Goal: Task Accomplishment & Management: Manage account settings

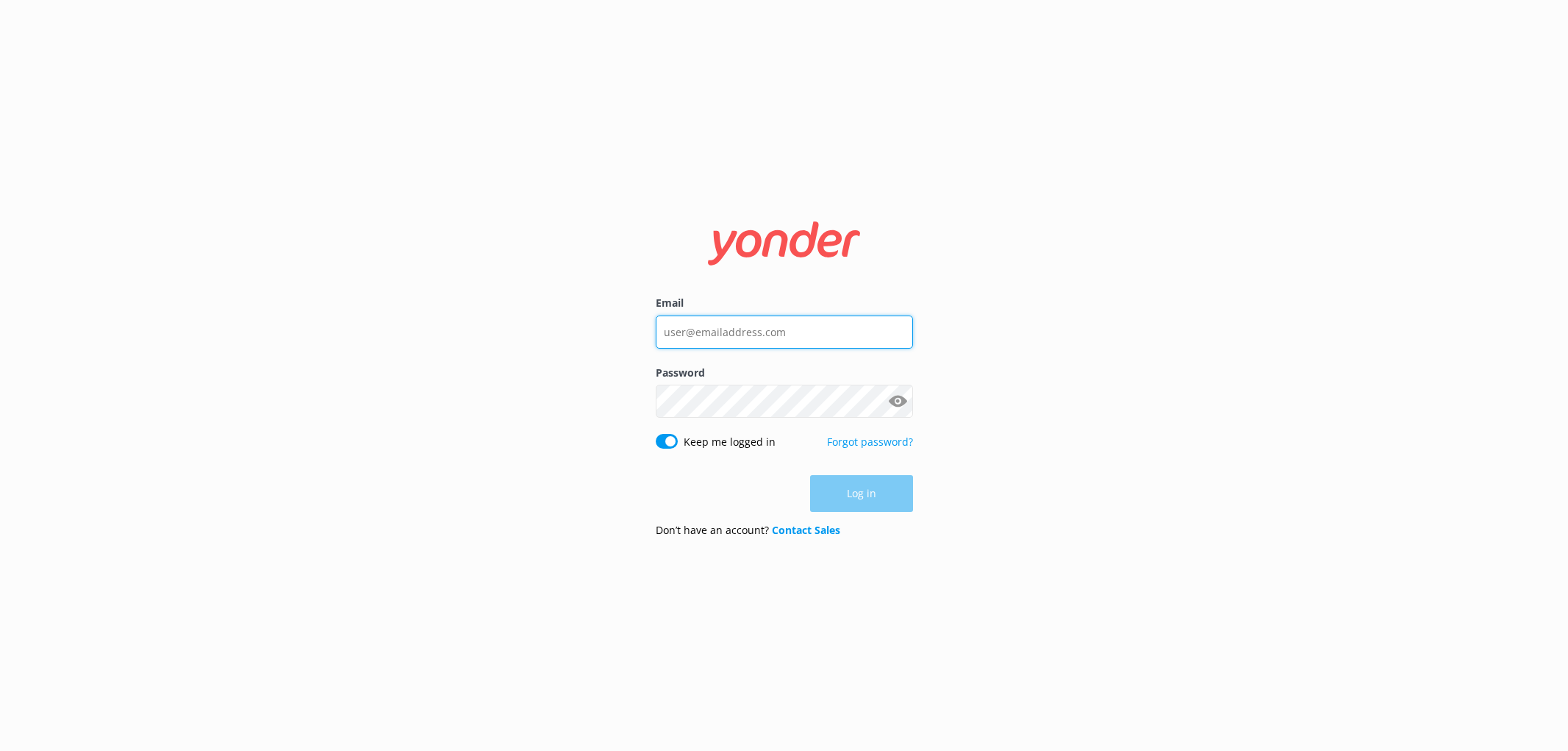
type input "info@treewalk.co.nz"
